Goal: Information Seeking & Learning: Learn about a topic

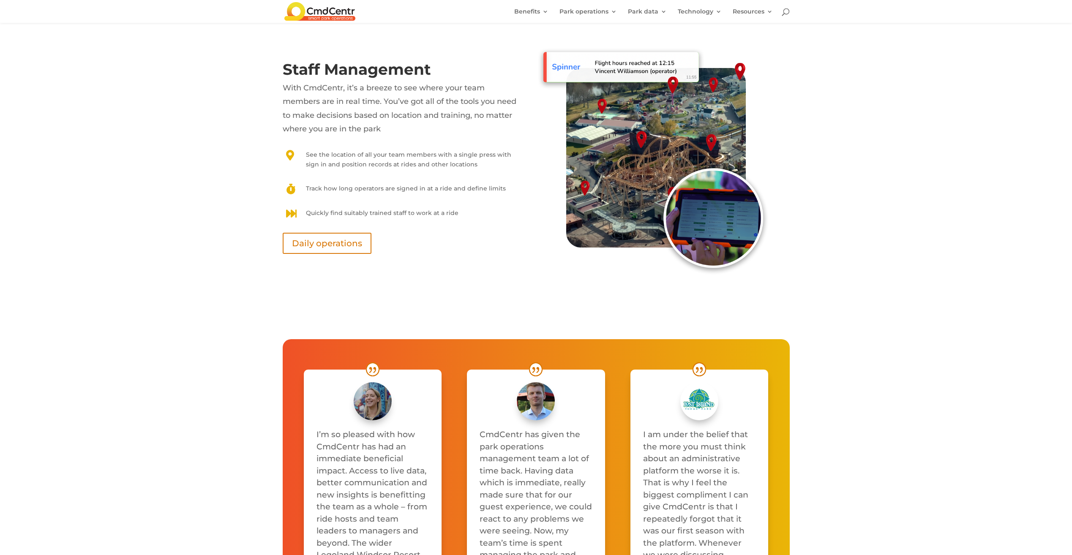
scroll to position [4396, 0]
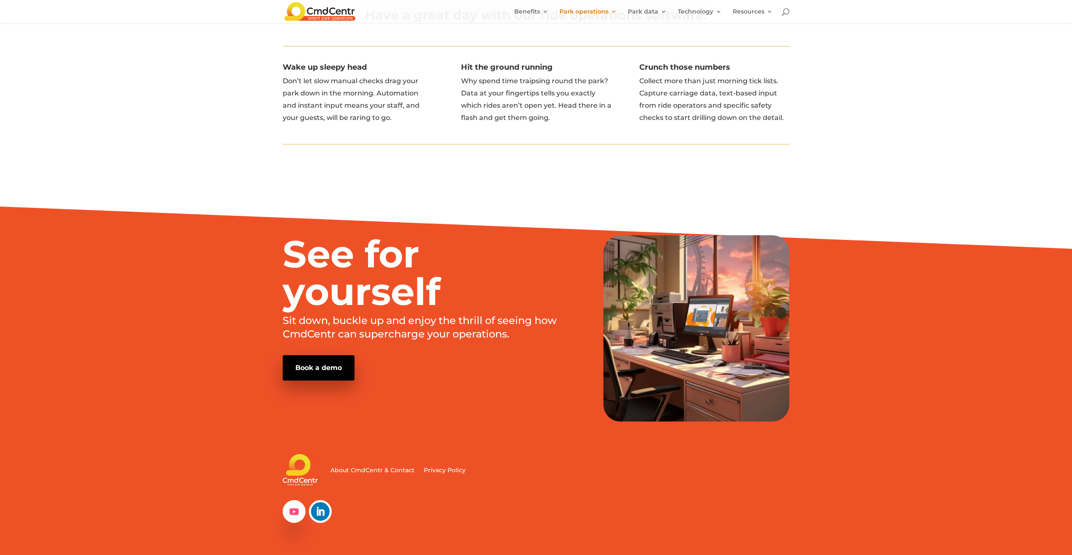
scroll to position [1238, 0]
